Goal: Obtain resource: Download file/media

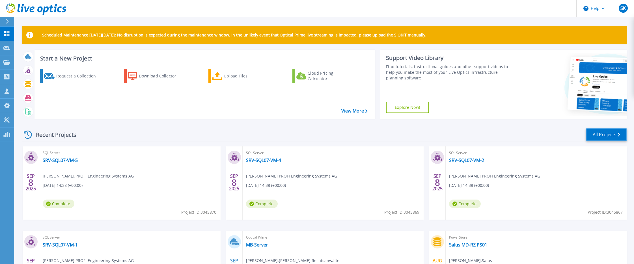
click at [612, 137] on link "All Projects" at bounding box center [606, 134] width 41 height 13
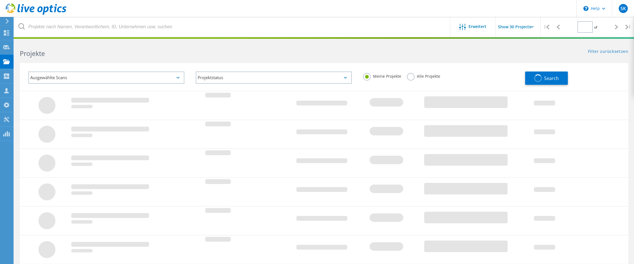
type input "1"
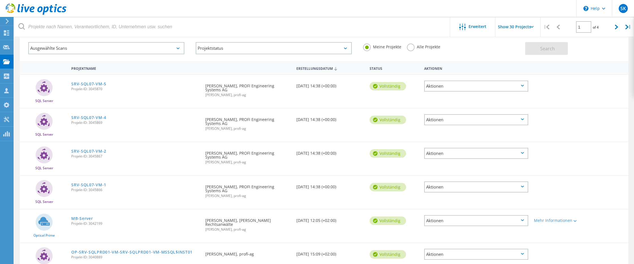
scroll to position [57, 0]
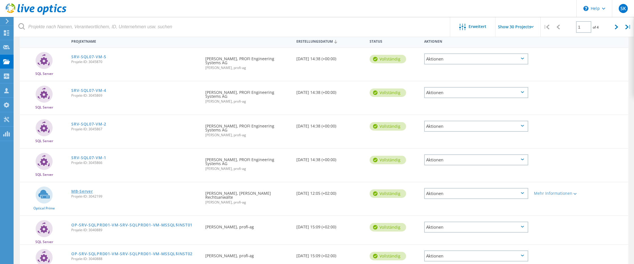
click at [89, 191] on link "MB-Server" at bounding box center [81, 191] width 21 height 4
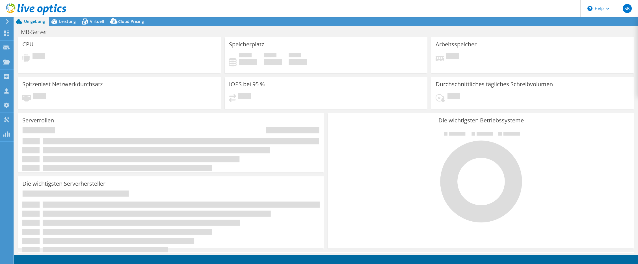
select select "EUFrankfurt"
select select "EUR"
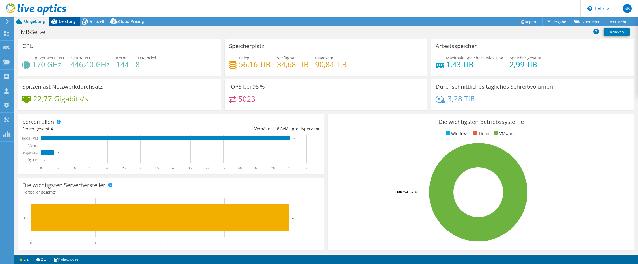
click at [56, 24] on icon at bounding box center [54, 22] width 10 height 10
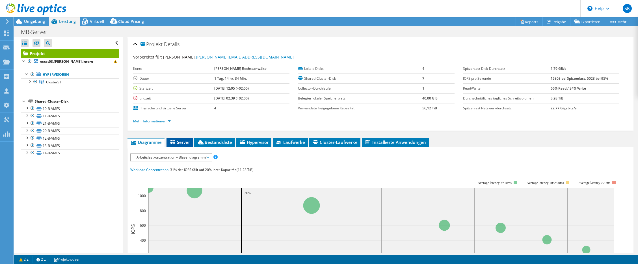
click at [178, 146] on li "Server" at bounding box center [180, 143] width 26 height 10
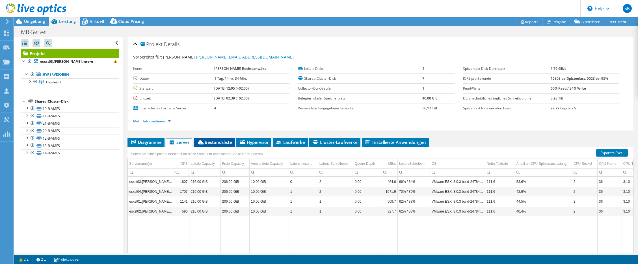
click at [215, 143] on span "Bestandsliste" at bounding box center [214, 142] width 35 height 6
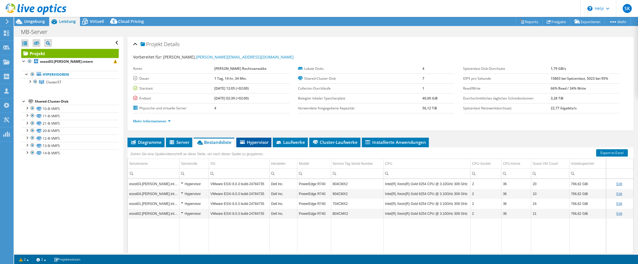
click at [255, 140] on span "Hypervisor" at bounding box center [253, 142] width 29 height 6
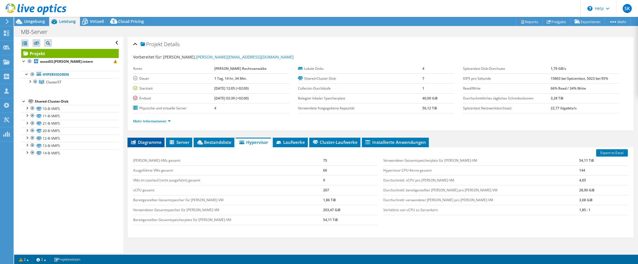
click at [142, 145] on span "Diagramme" at bounding box center [145, 142] width 31 height 6
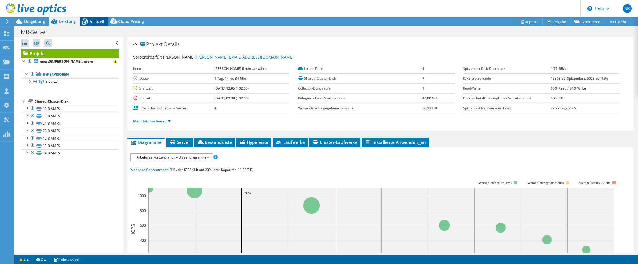
click at [99, 23] on span "Virtuell" at bounding box center [97, 21] width 14 height 5
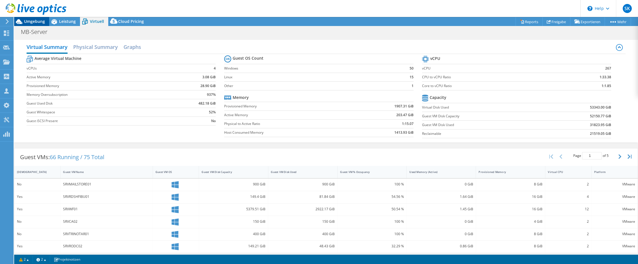
click at [35, 24] on div "Umgebung" at bounding box center [31, 21] width 35 height 9
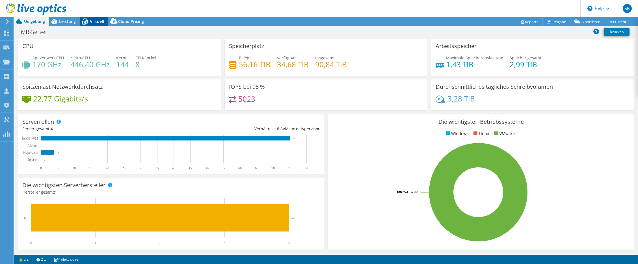
click at [98, 24] on div "Virtuell" at bounding box center [94, 21] width 28 height 9
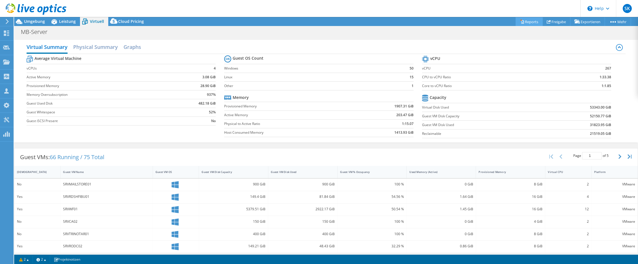
click at [530, 23] on link "Reports" at bounding box center [529, 21] width 27 height 9
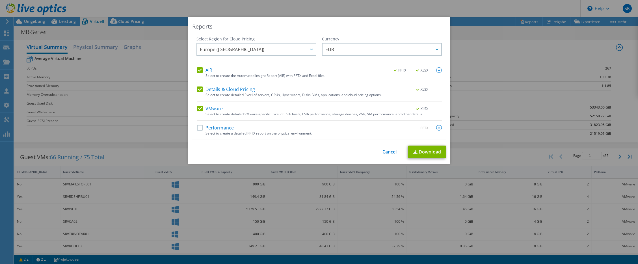
click at [202, 128] on label "Performance" at bounding box center [215, 128] width 37 height 6
click at [0, 0] on input "Performance" at bounding box center [0, 0] width 0 height 0
click at [432, 151] on link "Download" at bounding box center [427, 152] width 38 height 13
click at [478, 7] on div "Reports Select Region for Cloud Pricing Asia Pacific (Hong Kong) Asia Pacific (…" at bounding box center [319, 132] width 638 height 264
